Goal: Transaction & Acquisition: Purchase product/service

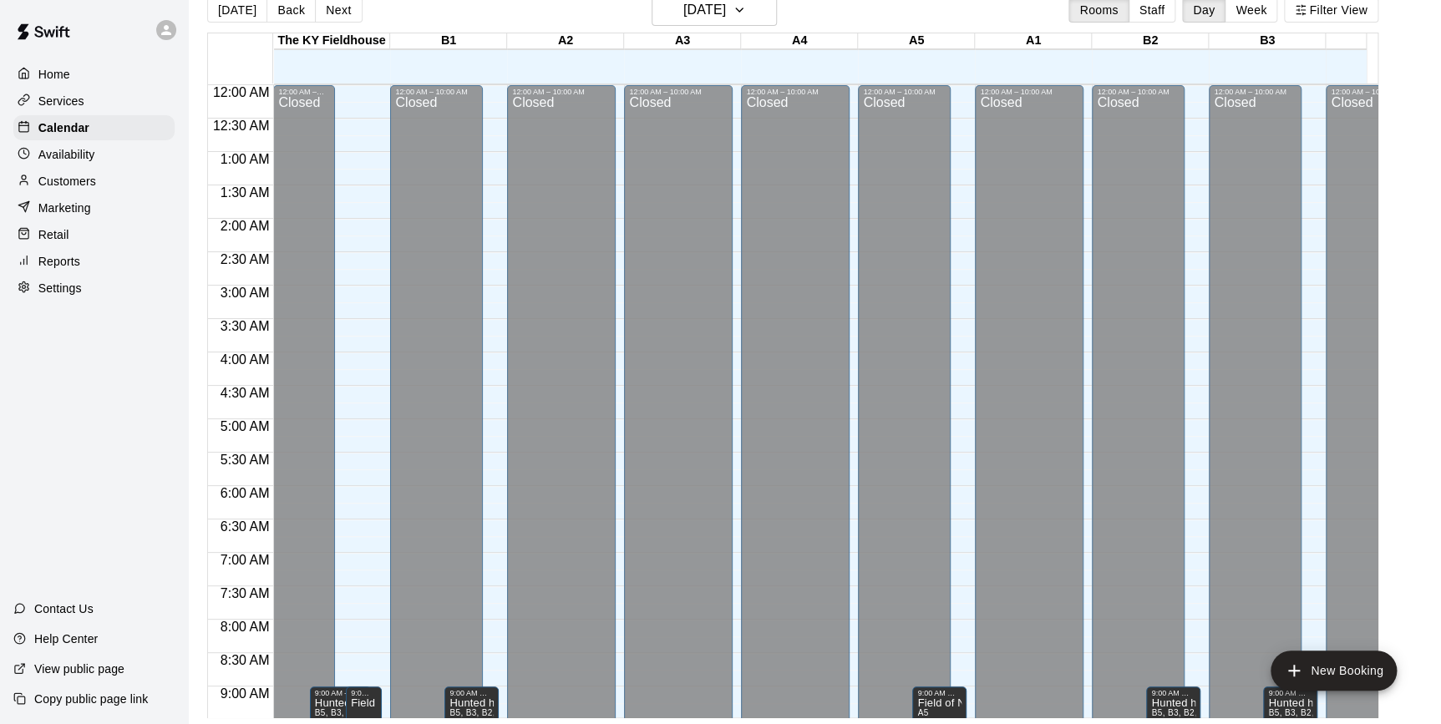
scroll to position [860, 107]
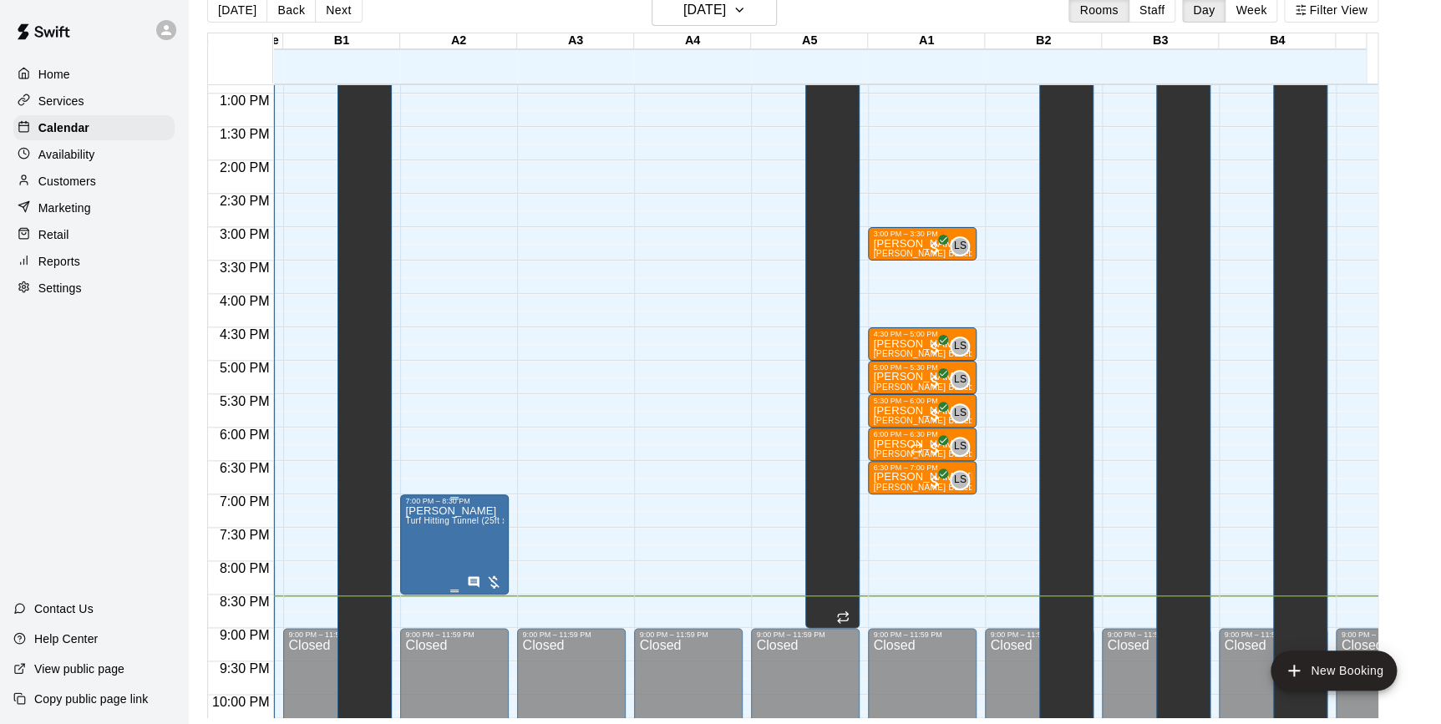
click at [492, 577] on div at bounding box center [484, 582] width 35 height 17
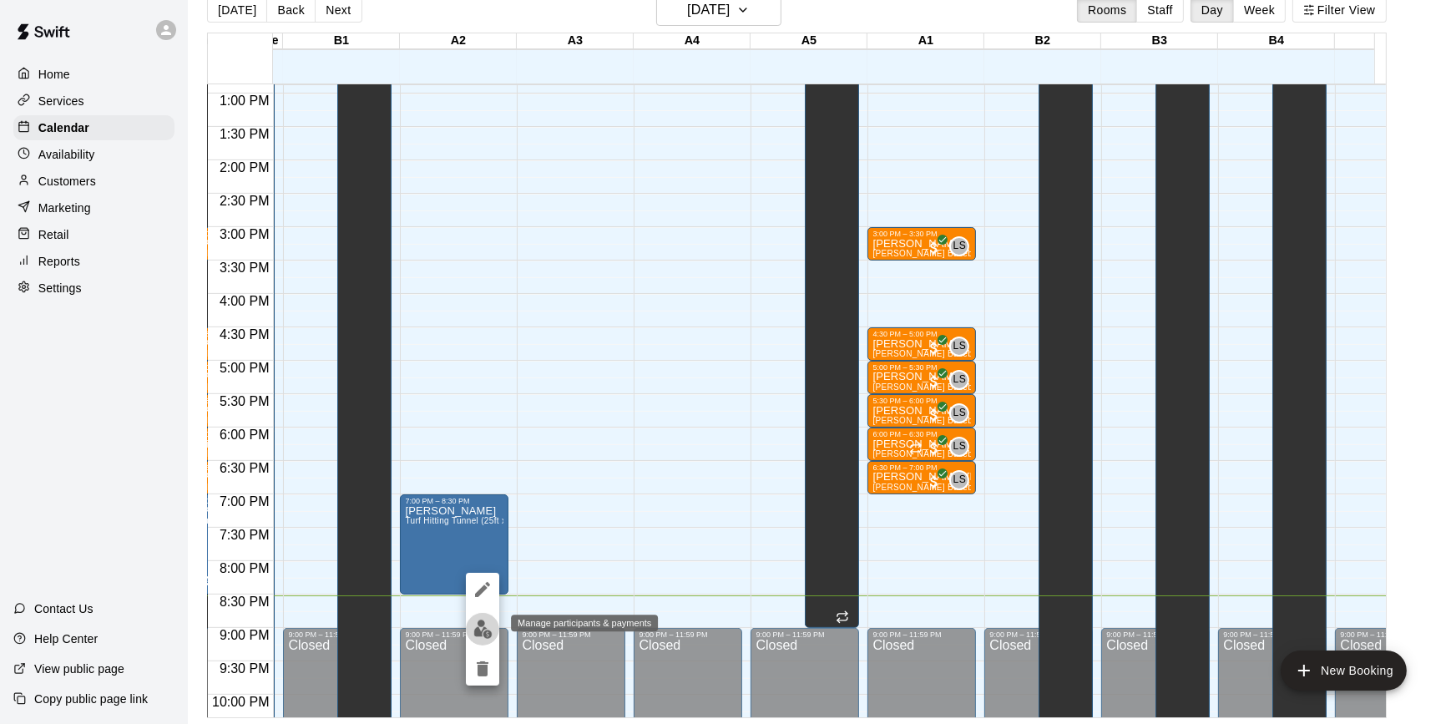
click at [476, 628] on img "edit" at bounding box center [483, 629] width 19 height 19
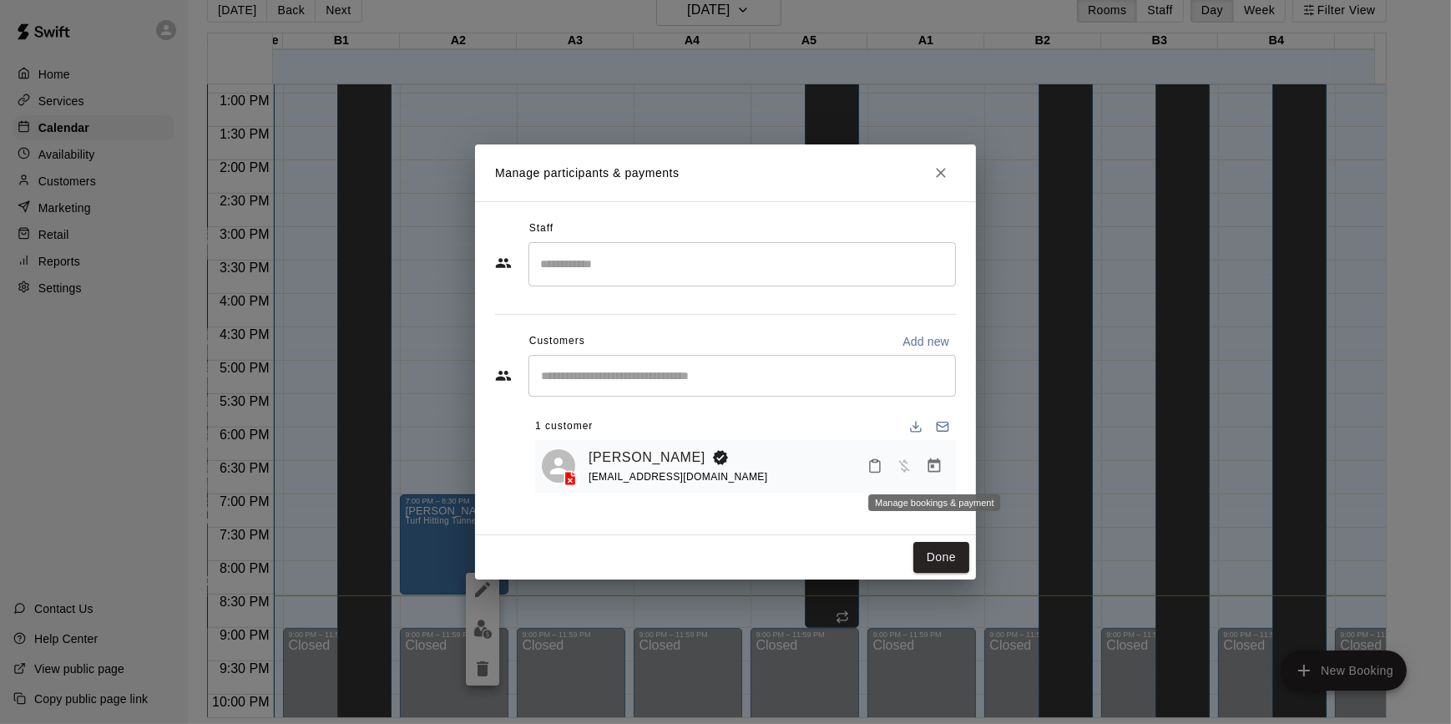
click at [933, 466] on icon "Manage bookings & payment" at bounding box center [935, 465] width 13 height 14
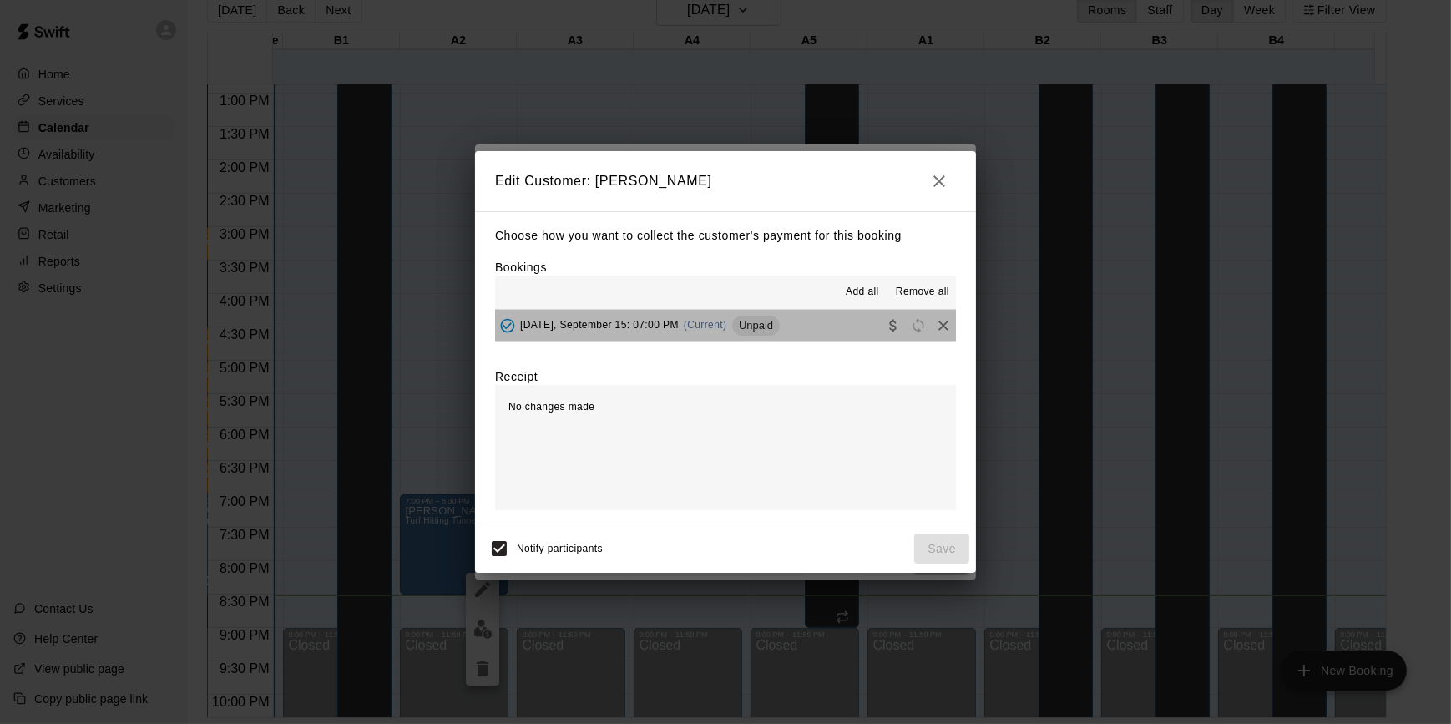
click at [771, 327] on span "Unpaid" at bounding box center [756, 325] width 48 height 13
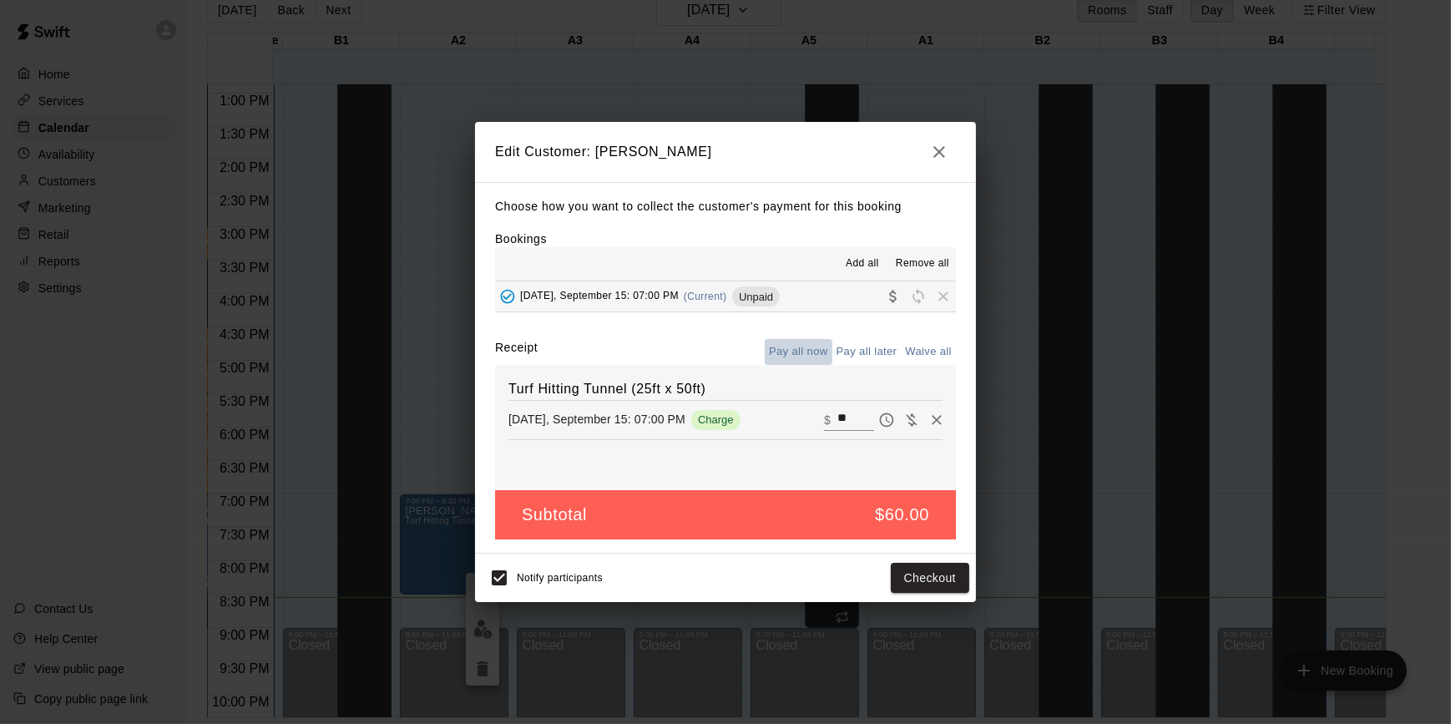
click at [803, 351] on button "Pay all now" at bounding box center [799, 352] width 68 height 26
click at [934, 581] on button "Checkout" at bounding box center [930, 578] width 79 height 31
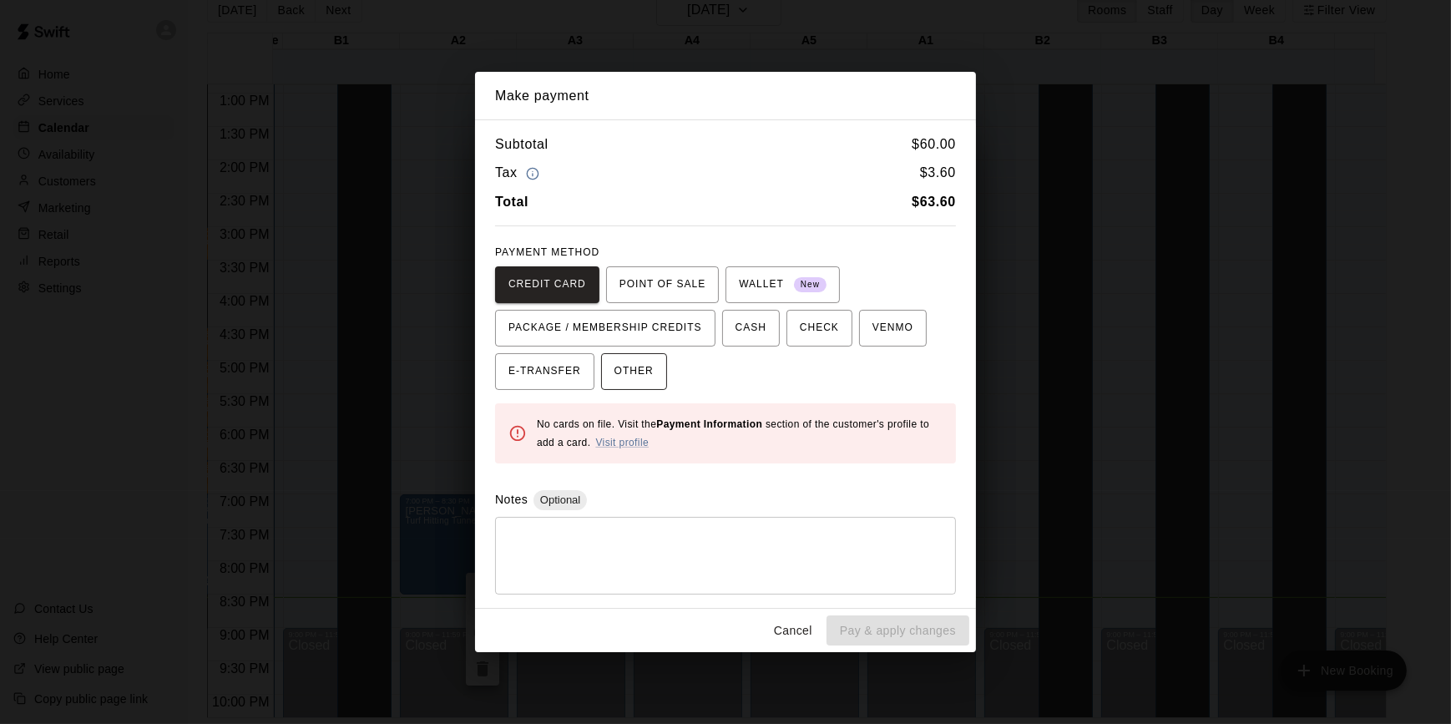
click at [615, 367] on span "OTHER" at bounding box center [634, 371] width 39 height 27
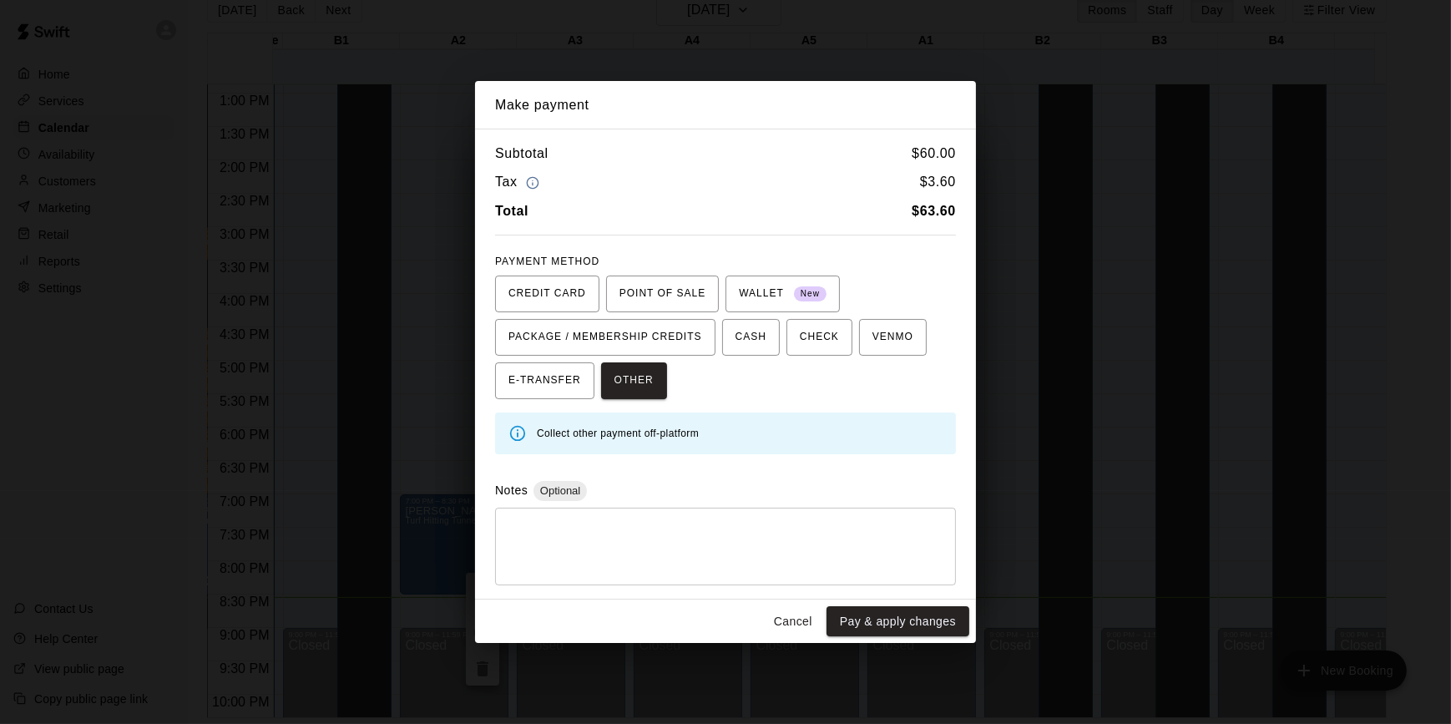
click at [580, 528] on textarea at bounding box center [726, 546] width 438 height 50
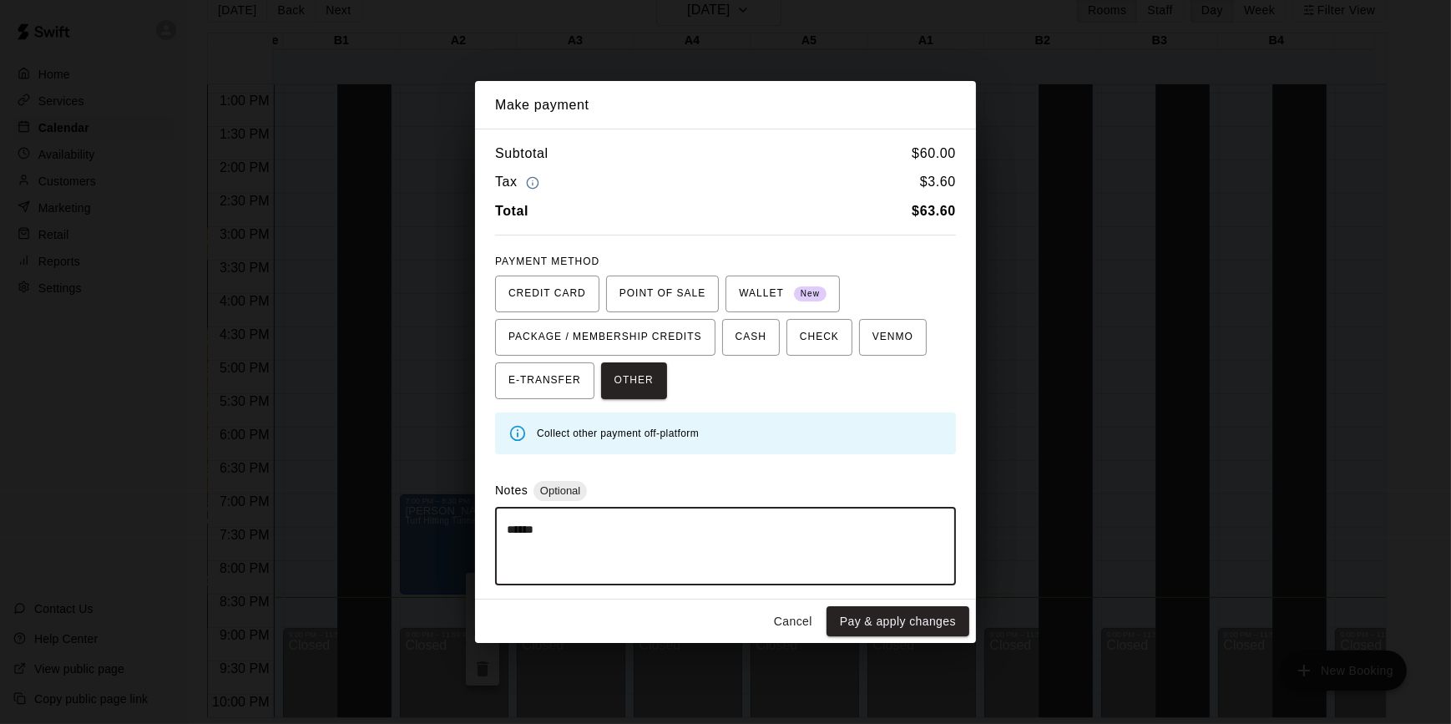
drag, startPoint x: 580, startPoint y: 528, endPoint x: 576, endPoint y: 510, distance: 18.0
type textarea "**********"
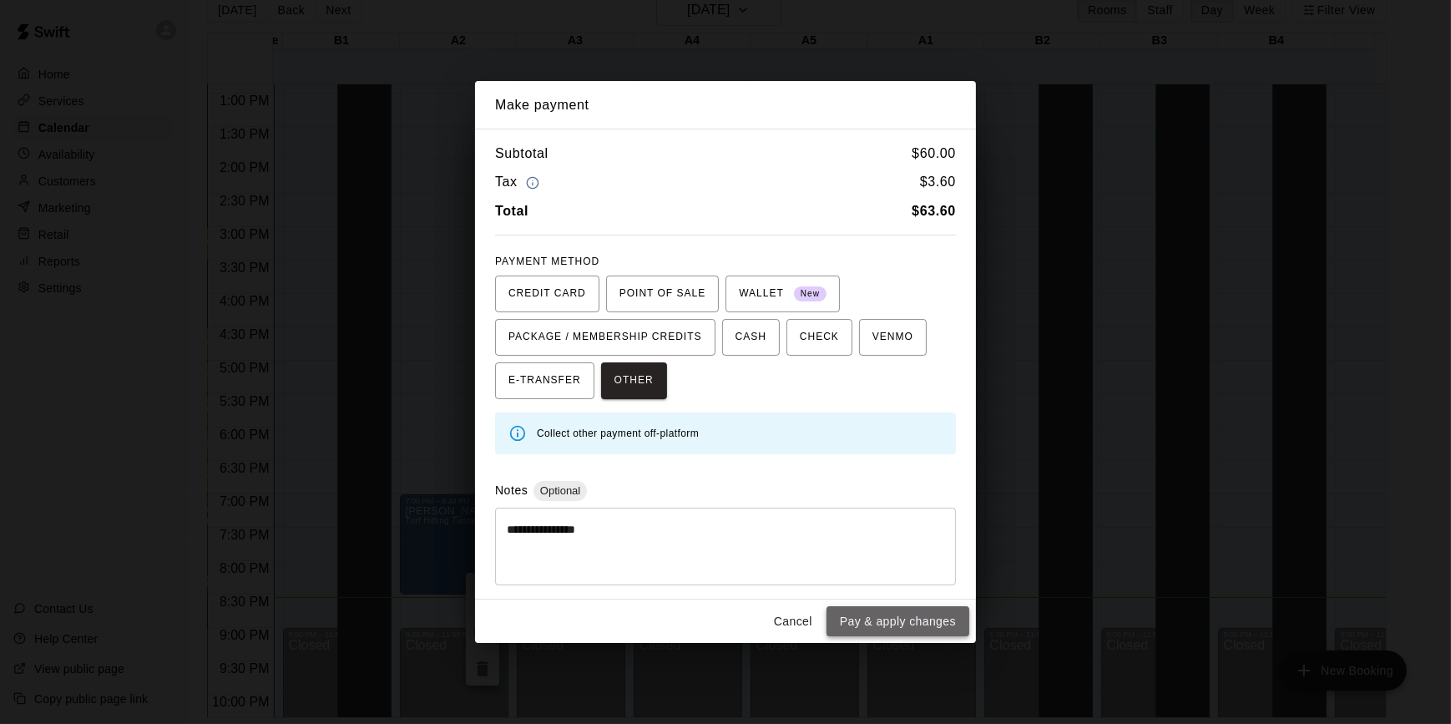
click at [917, 610] on button "Pay & apply changes" at bounding box center [898, 621] width 143 height 31
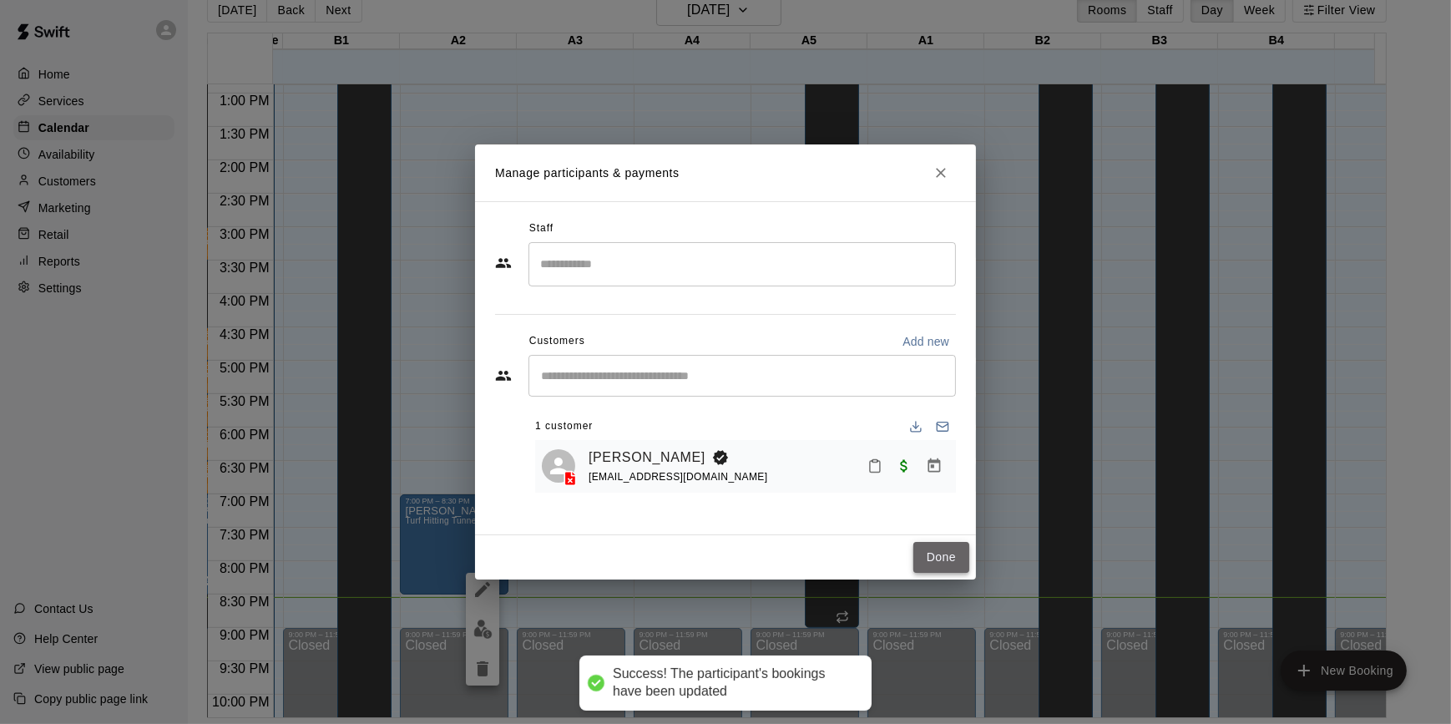
click at [944, 555] on button "Done" at bounding box center [942, 557] width 56 height 31
